Goal: Find specific page/section: Find specific page/section

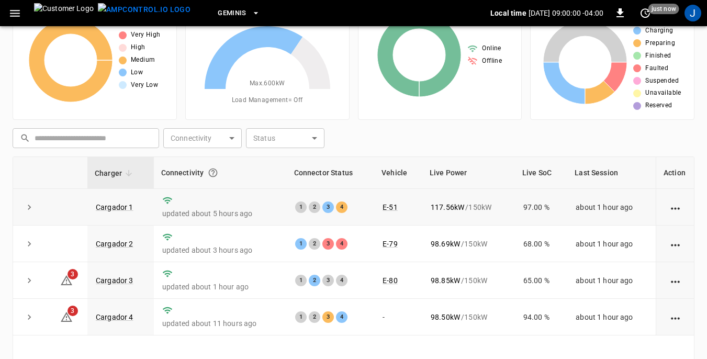
scroll to position [105, 0]
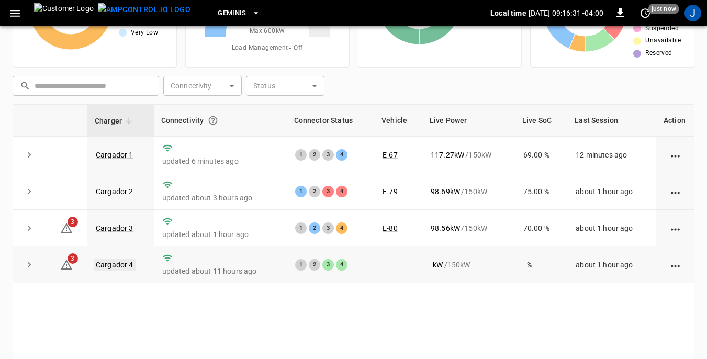
click at [108, 264] on link "Cargador 4" at bounding box center [115, 264] width 42 height 13
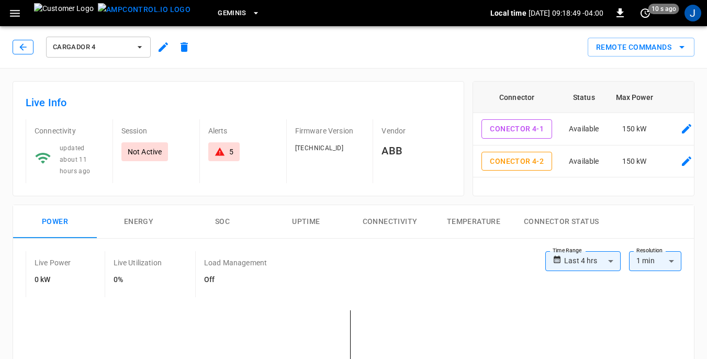
click at [21, 46] on icon "button" at bounding box center [23, 47] width 10 height 10
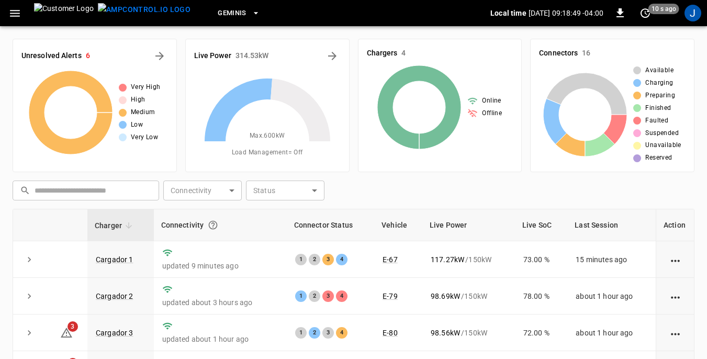
scroll to position [105, 0]
